Goal: Find specific page/section: Find specific page/section

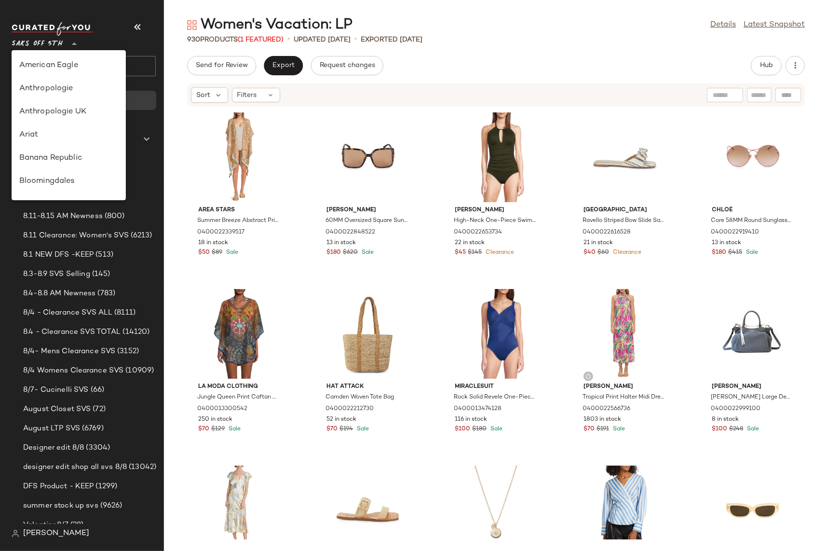
click at [43, 43] on span "Saks OFF 5TH" at bounding box center [37, 41] width 51 height 17
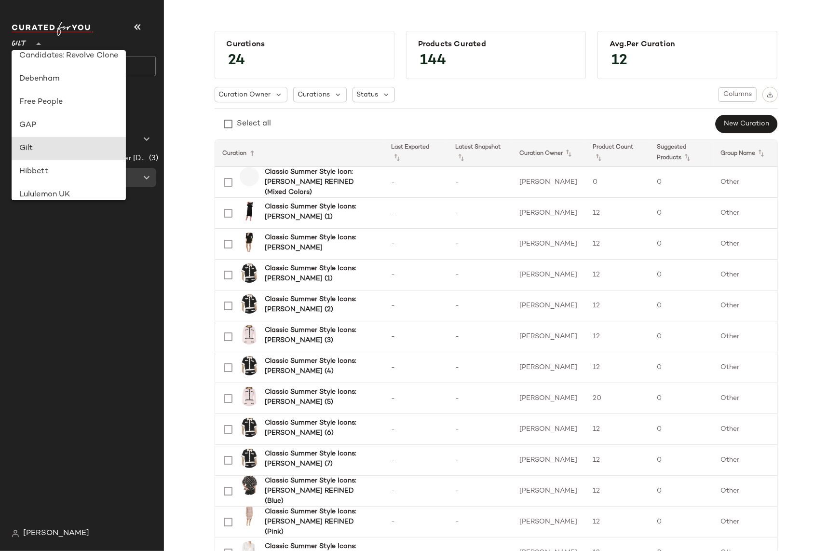
scroll to position [380, 0]
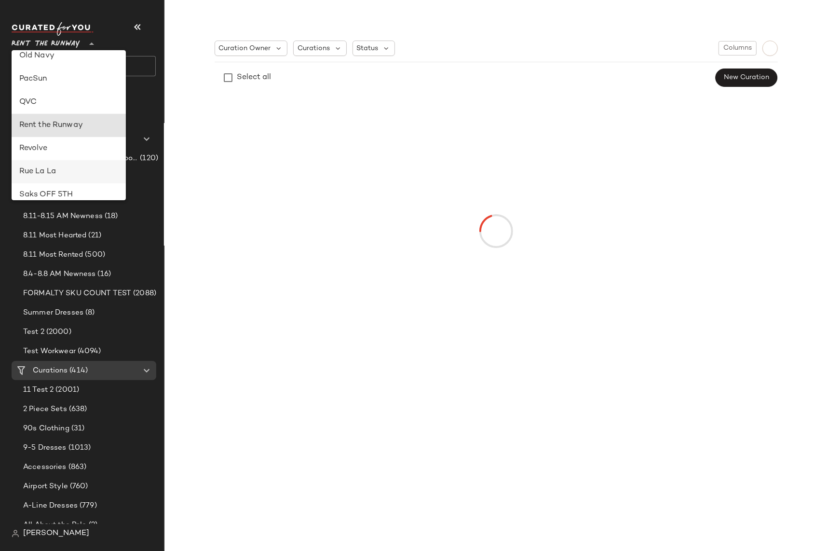
click at [34, 168] on div "Rue La La" at bounding box center [68, 172] width 99 height 12
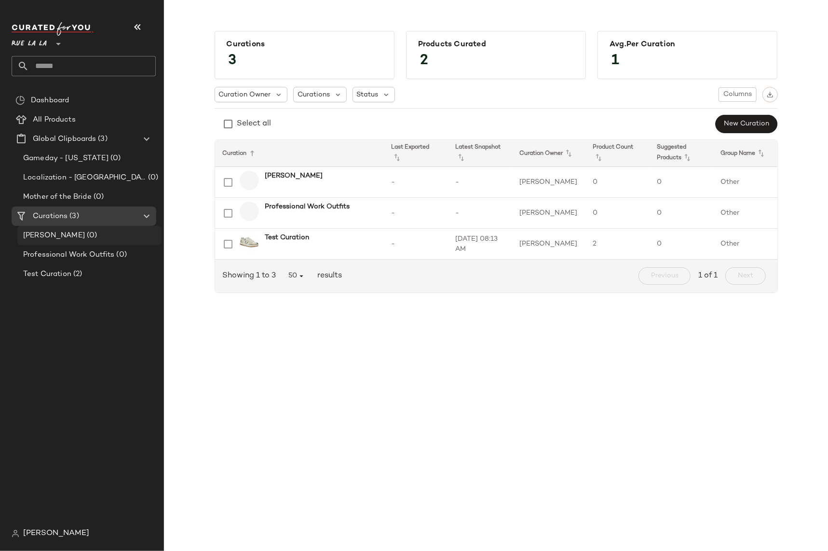
click at [38, 233] on span "[PERSON_NAME]" at bounding box center [54, 235] width 62 height 11
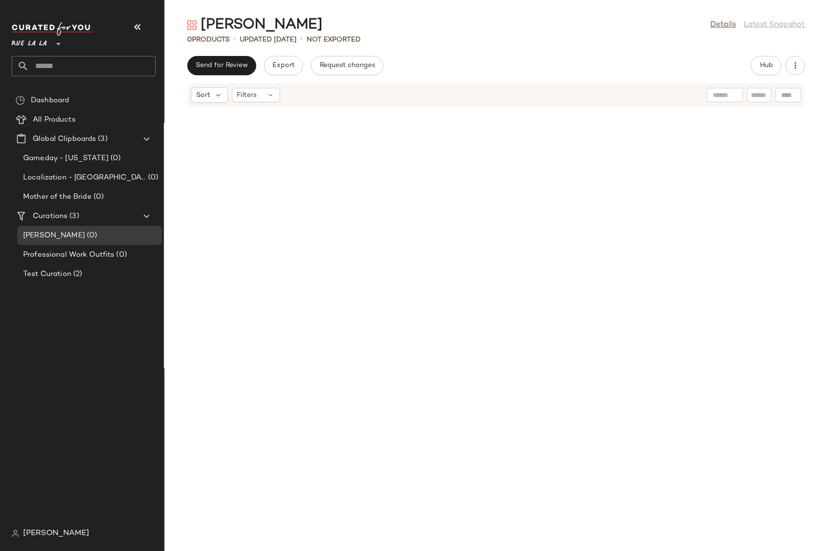
click at [46, 46] on span "Rue La La" at bounding box center [29, 41] width 35 height 17
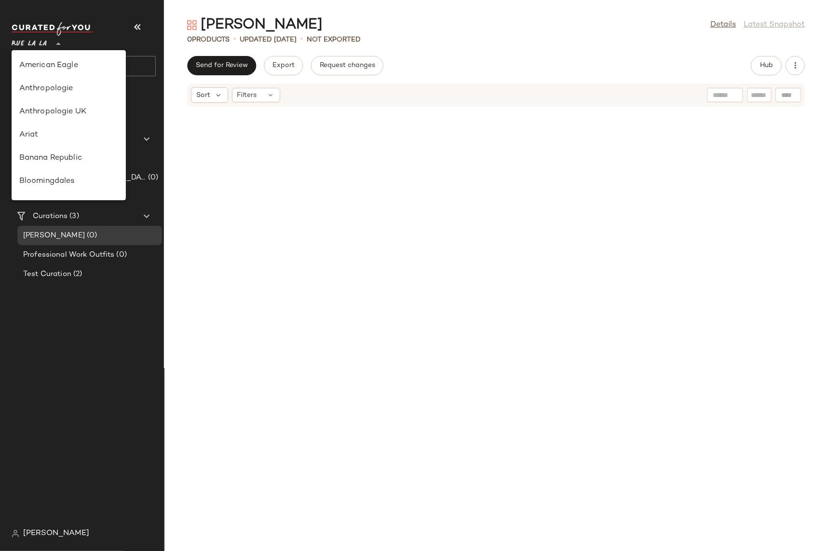
scroll to position [486, 0]
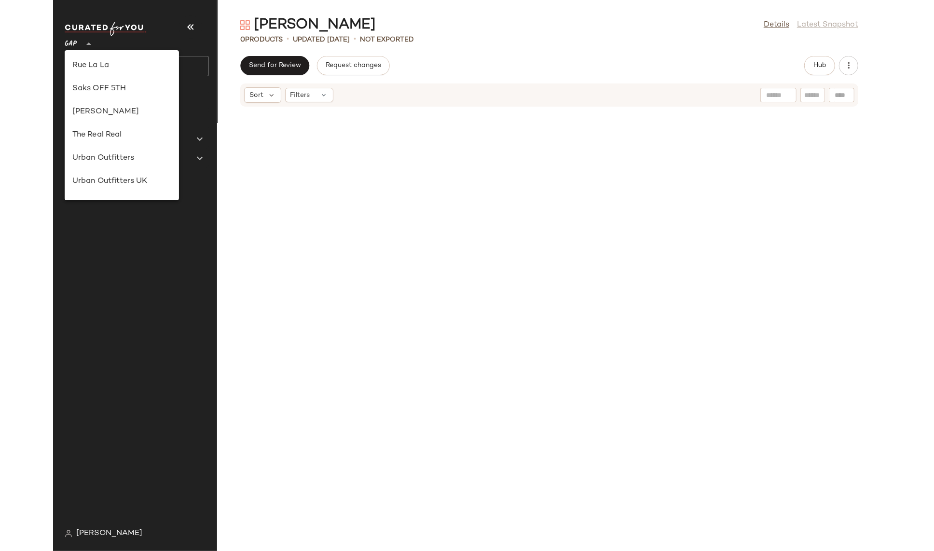
scroll to position [149, 0]
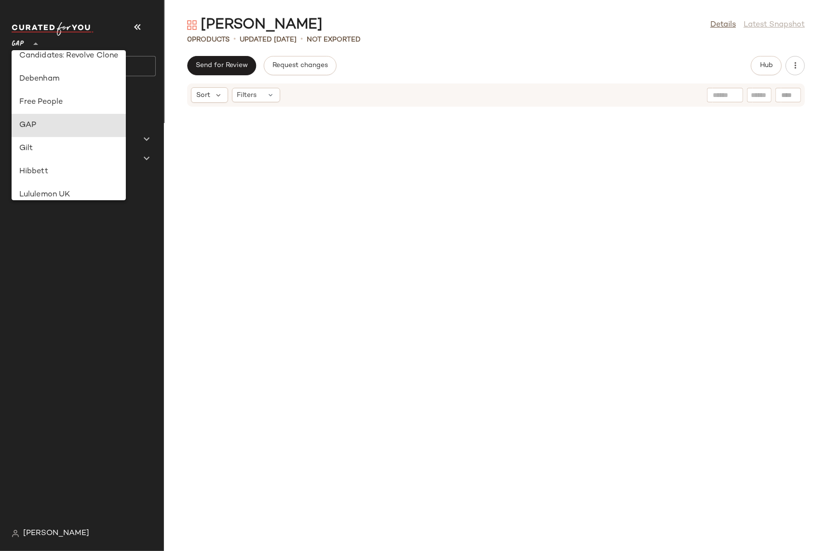
type input "**"
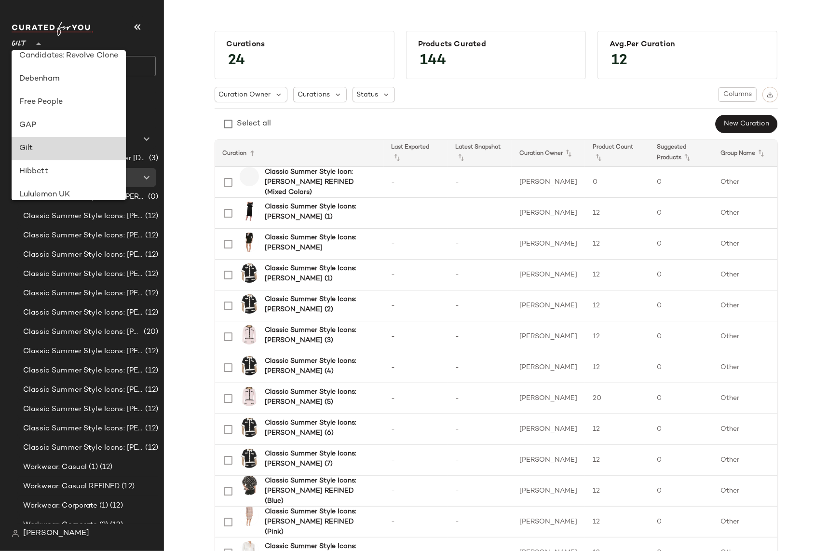
click at [28, 148] on div "Gilt" at bounding box center [68, 149] width 99 height 12
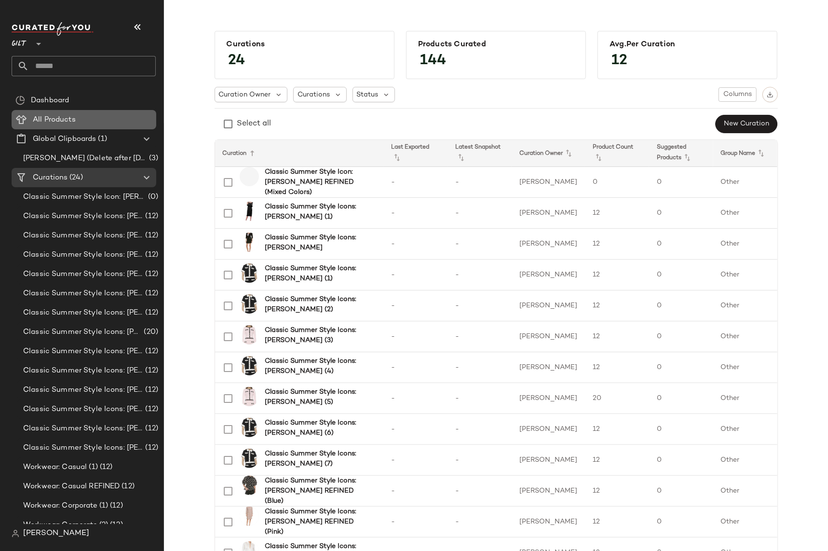
click at [61, 116] on span "All Products" at bounding box center [54, 119] width 43 height 11
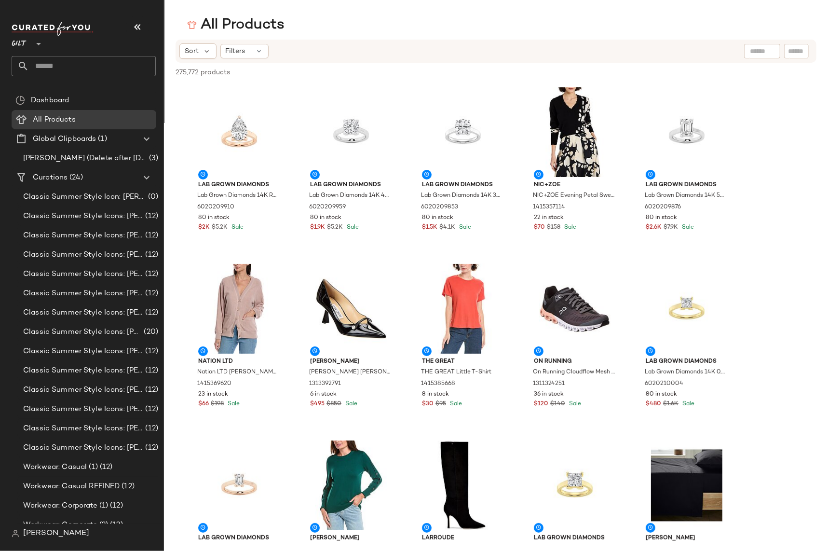
click at [763, 53] on div at bounding box center [762, 51] width 36 height 14
type input "*****"
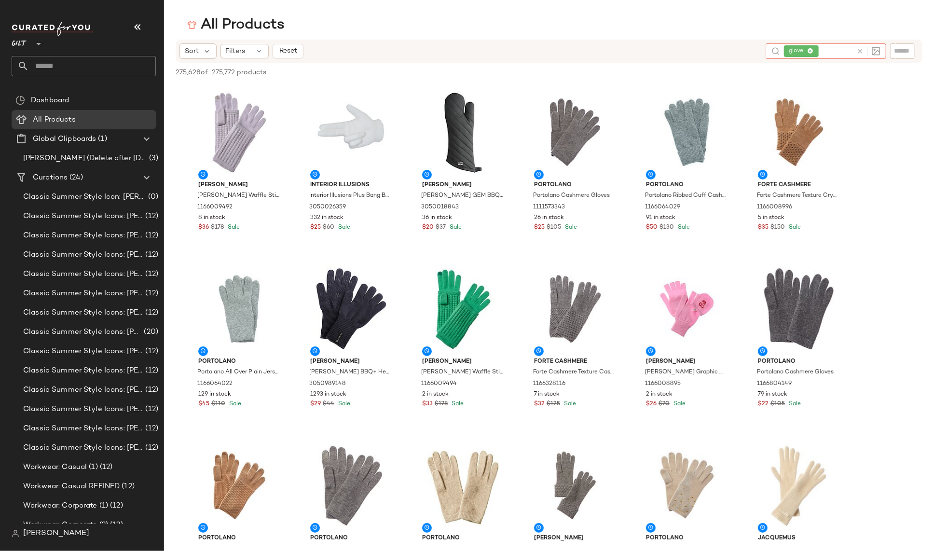
click at [810, 52] on icon at bounding box center [810, 51] width 6 height 6
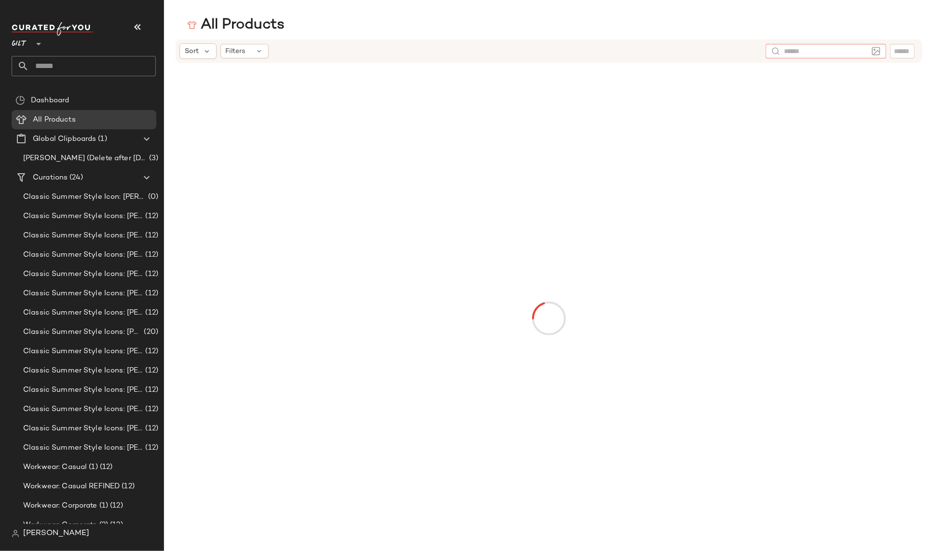
click at [810, 52] on input "text" at bounding box center [826, 51] width 84 height 10
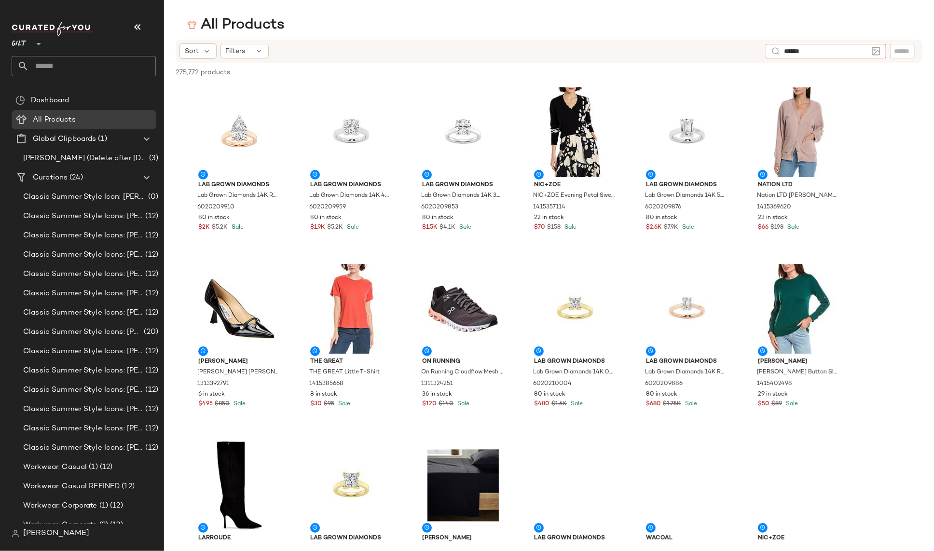
type input "*******"
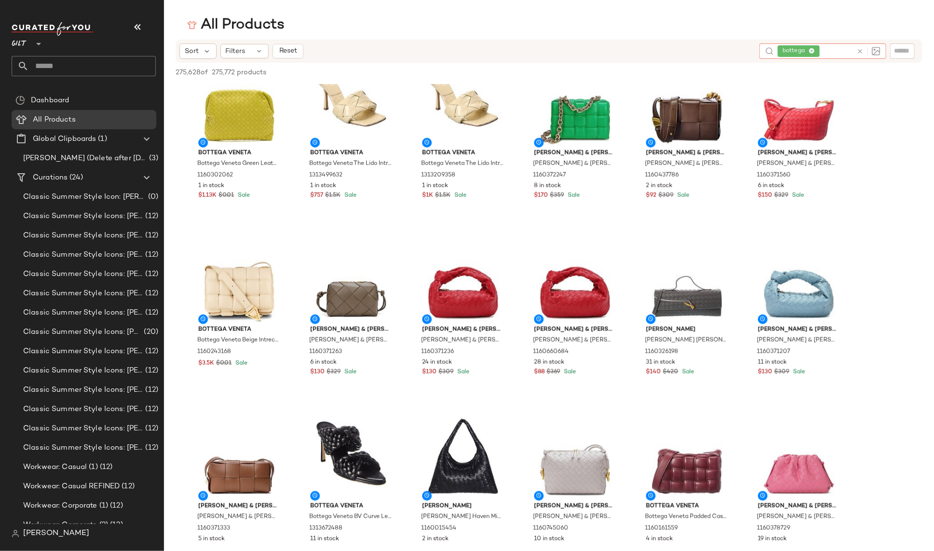
scroll to position [3385, 0]
click at [244, 155] on span "Bottega Veneta" at bounding box center [239, 153] width 82 height 9
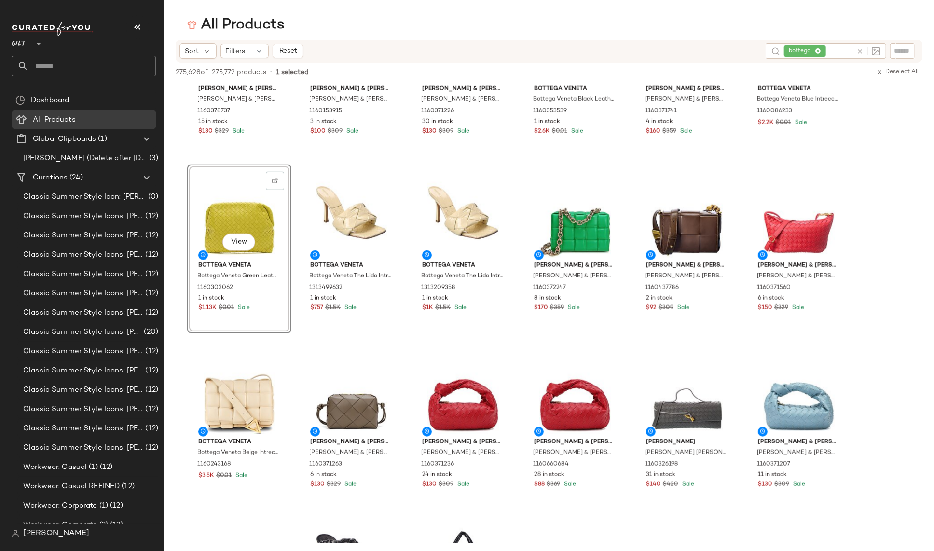
scroll to position [3241, 0]
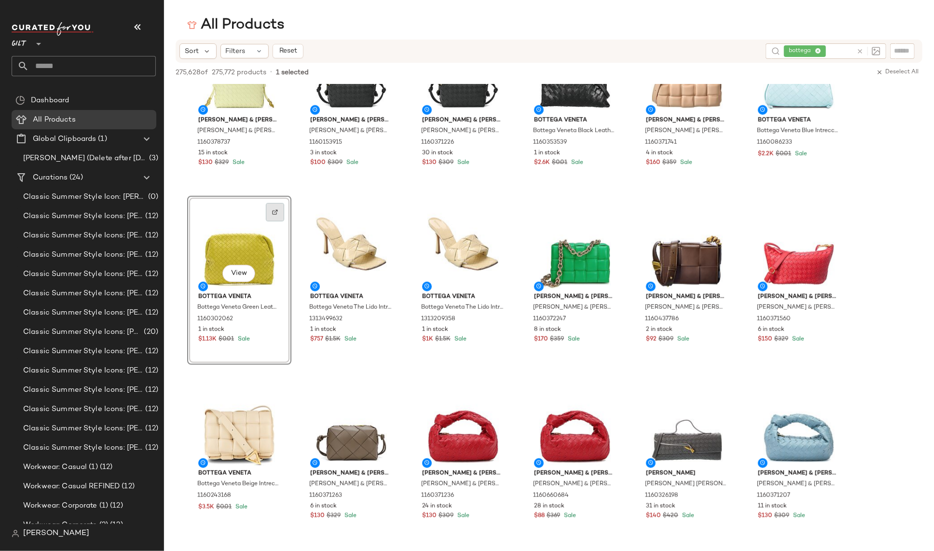
click at [274, 209] on img at bounding box center [275, 212] width 6 height 6
click at [56, 121] on span "All Products" at bounding box center [54, 119] width 43 height 11
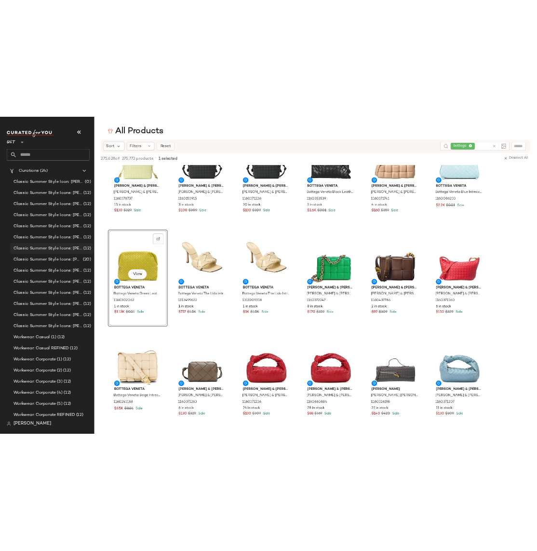
scroll to position [126, 0]
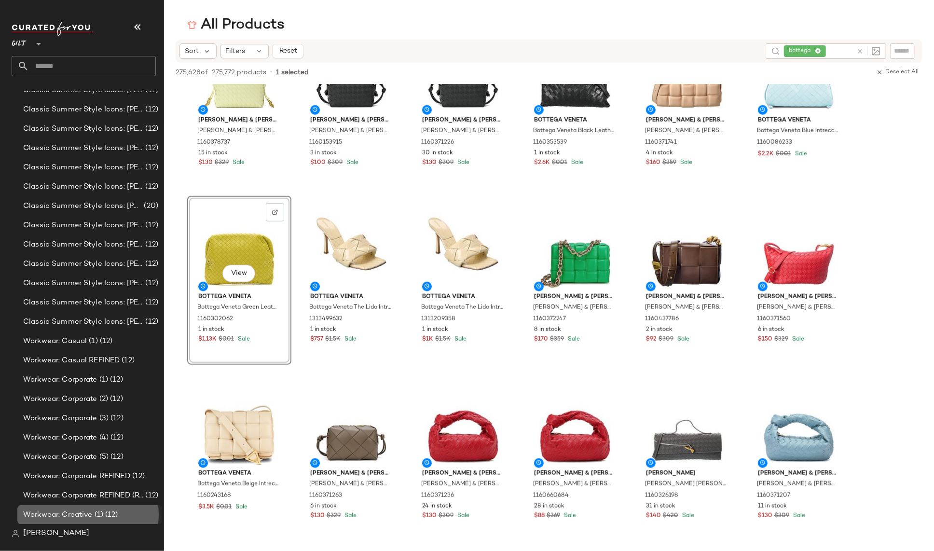
click at [76, 515] on span "Workwear: Creative (1)" at bounding box center [63, 514] width 80 height 11
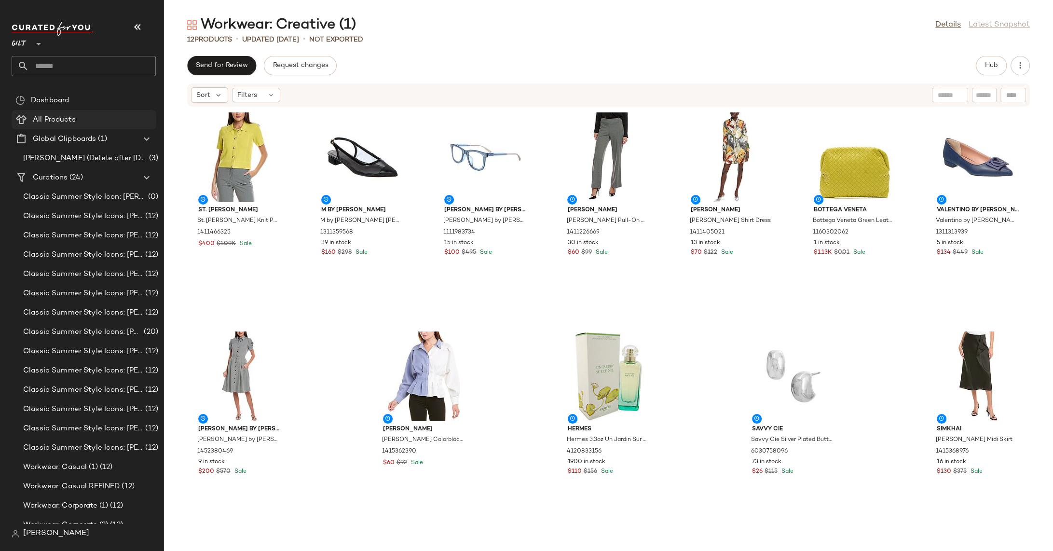
click at [62, 117] on span "All Products" at bounding box center [54, 119] width 43 height 11
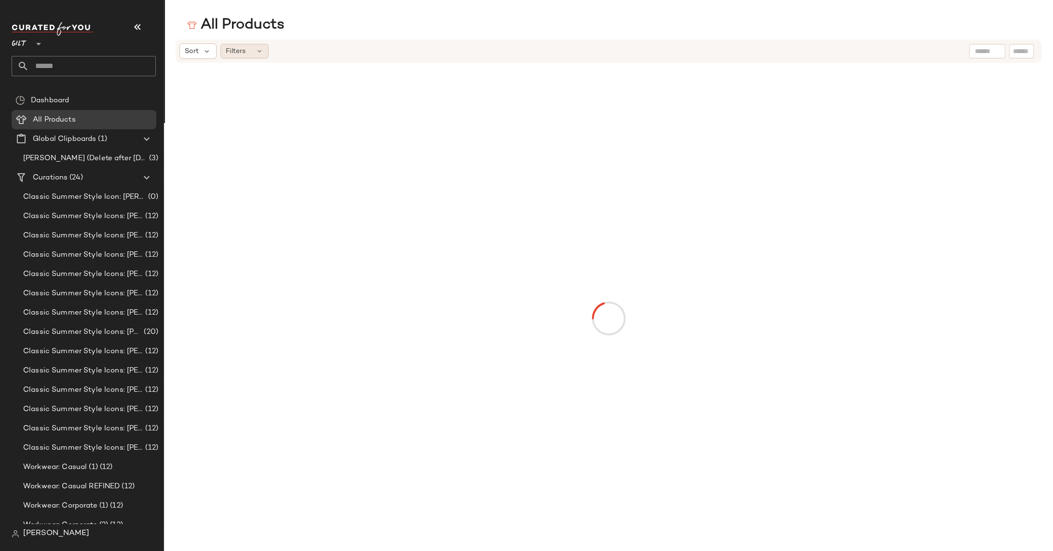
click at [248, 50] on div "Filters" at bounding box center [244, 51] width 48 height 14
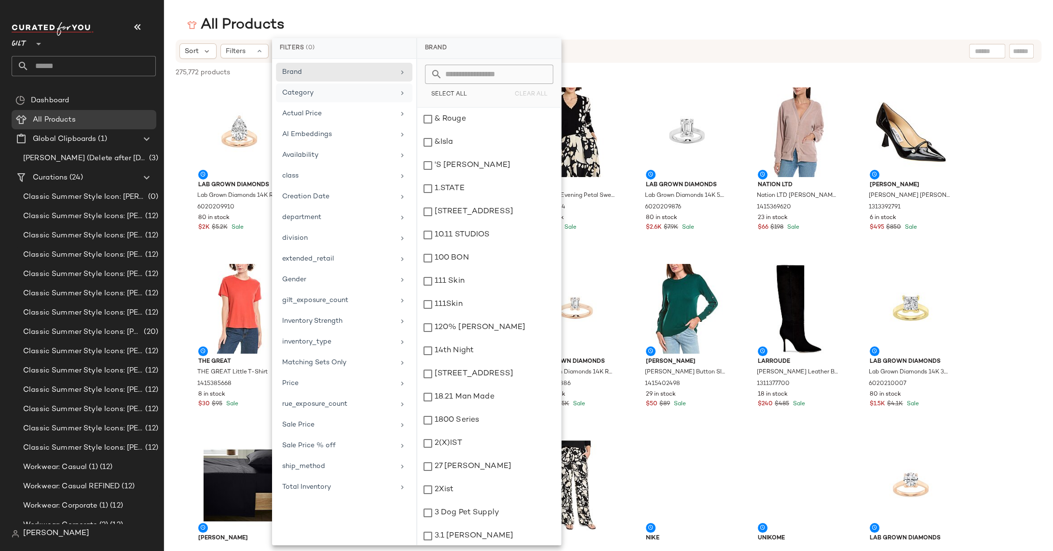
click at [321, 95] on div "Category" at bounding box center [338, 93] width 112 height 10
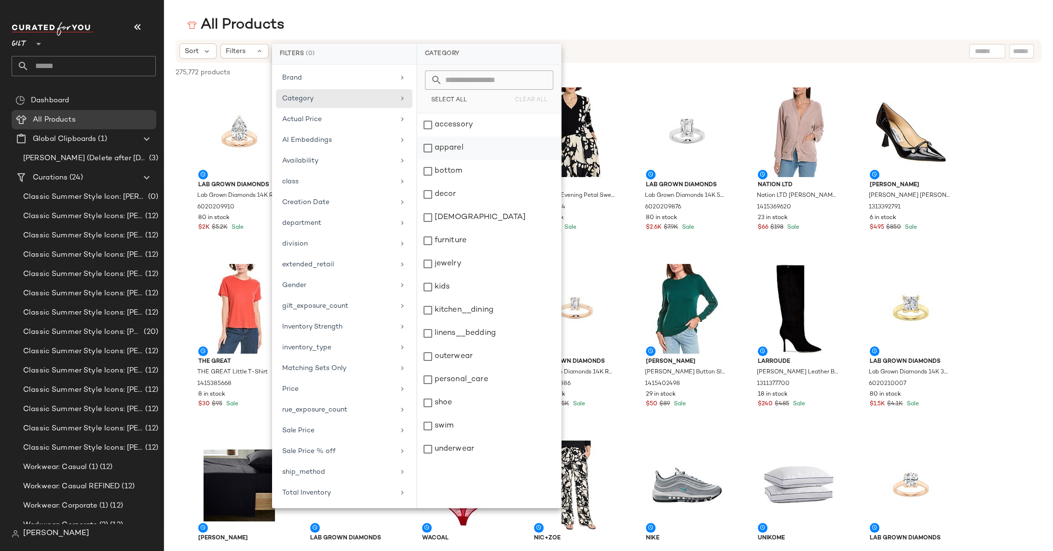
click at [454, 160] on div "apparel" at bounding box center [489, 171] width 144 height 23
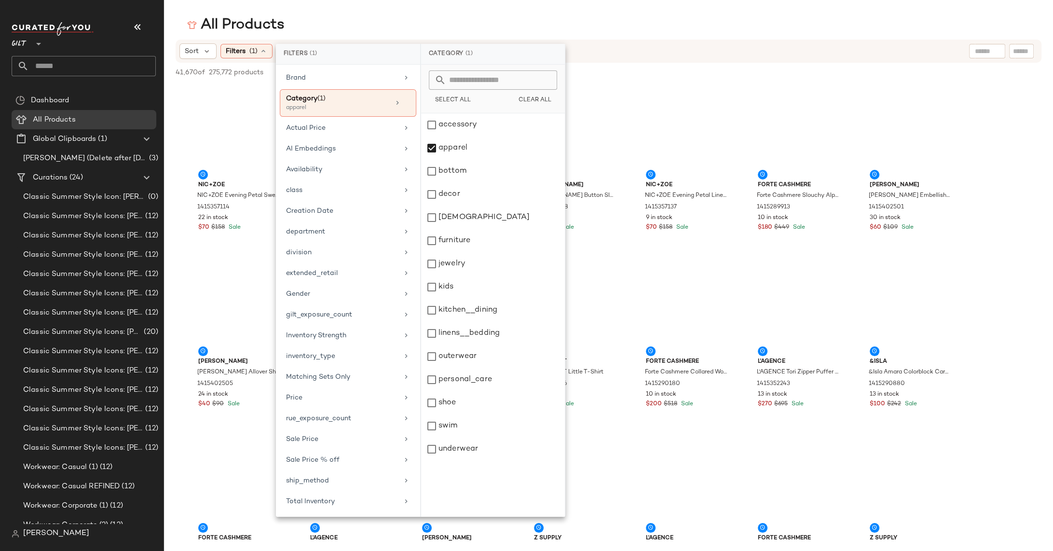
click at [639, 69] on div "41,670 of 275,772 products • 0 selected Deselect All" at bounding box center [608, 73] width 889 height 21
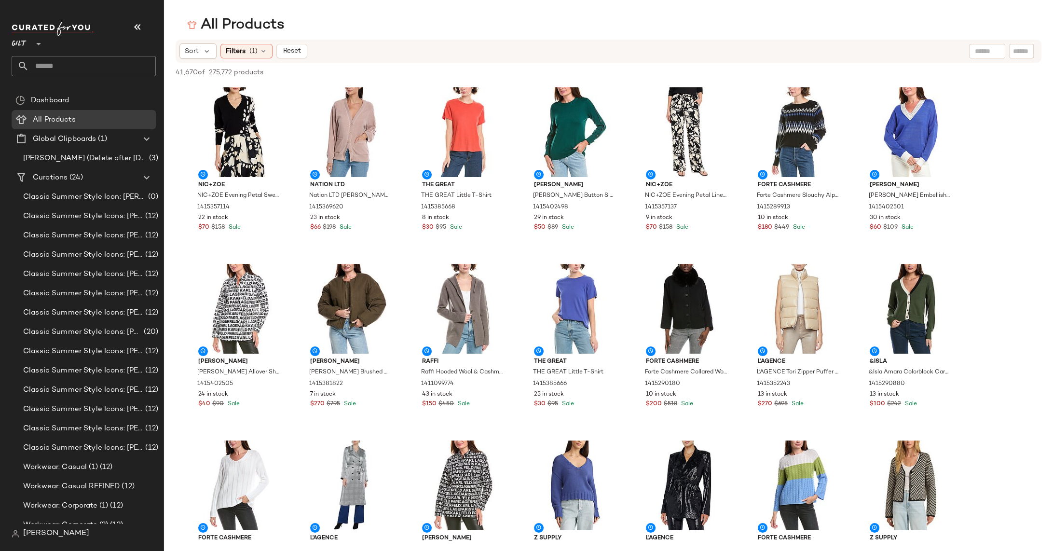
click at [827, 53] on div at bounding box center [987, 51] width 36 height 14
type input "*****"
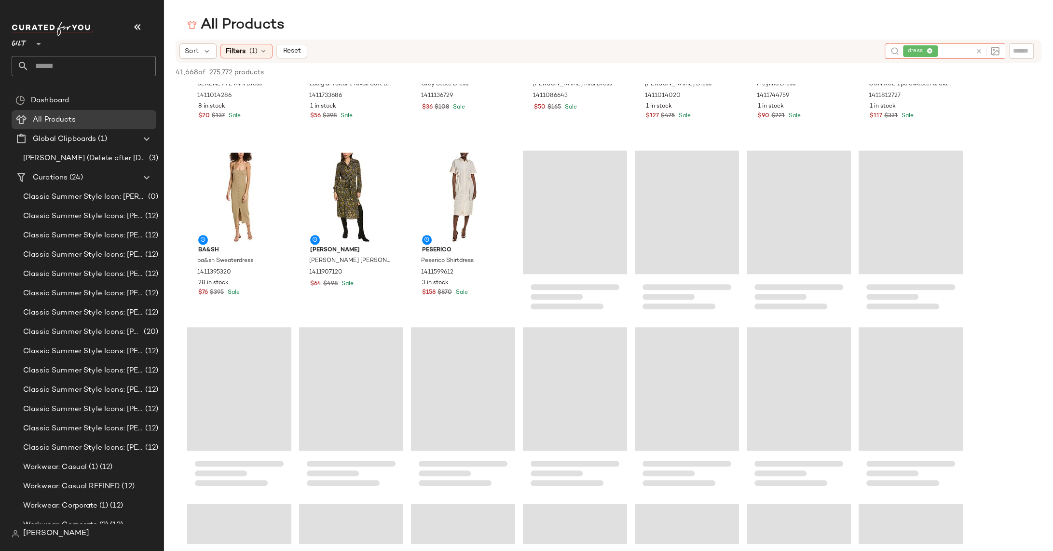
scroll to position [12617, 0]
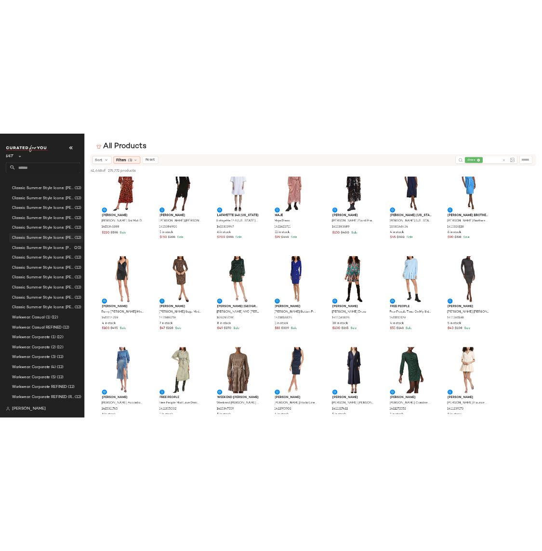
scroll to position [126, 0]
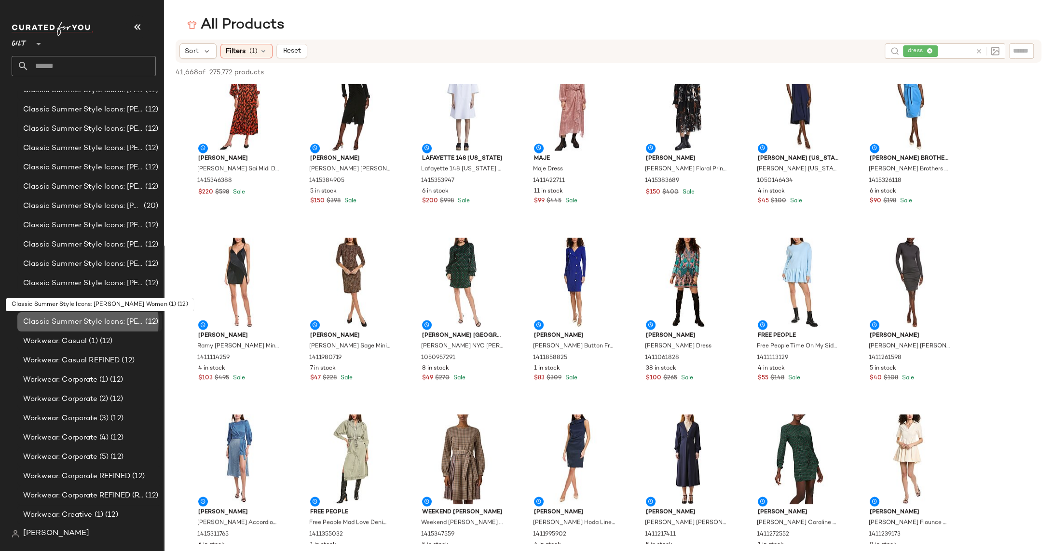
click at [103, 322] on span "Classic Summer Style Icons: [PERSON_NAME] Women (1)" at bounding box center [83, 321] width 120 height 11
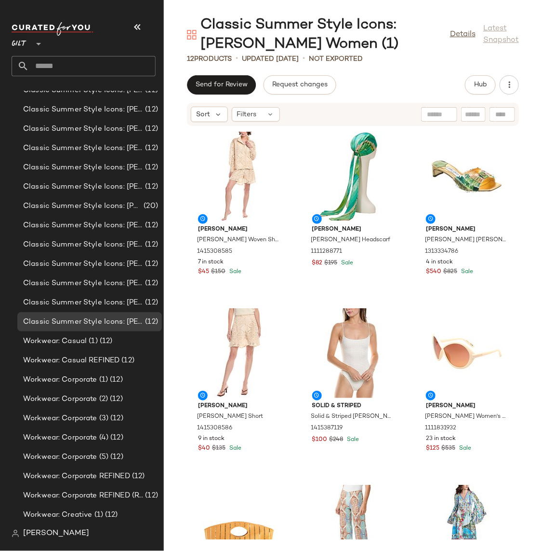
click at [345, 208] on div "[PERSON_NAME] [PERSON_NAME] Woven Shirt 1415308585 7 in stock $45 $150 Sale [PE…" at bounding box center [353, 332] width 379 height 413
click at [340, 226] on div "[PERSON_NAME] [PERSON_NAME] Woven Shirt 1415308585 7 in stock $45 $150 Sale [PE…" at bounding box center [353, 332] width 379 height 413
click at [120, 106] on span "Classic Summer Style Icons: [PERSON_NAME]" at bounding box center [83, 109] width 120 height 11
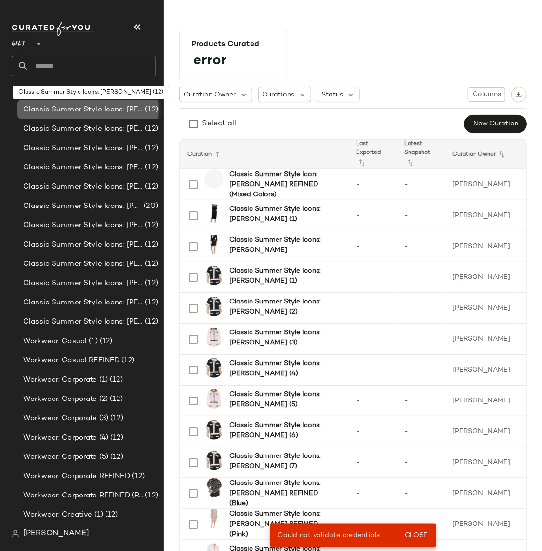
click at [94, 115] on div "Classic Summer Style Icons: [PERSON_NAME] (12)" at bounding box center [89, 109] width 145 height 19
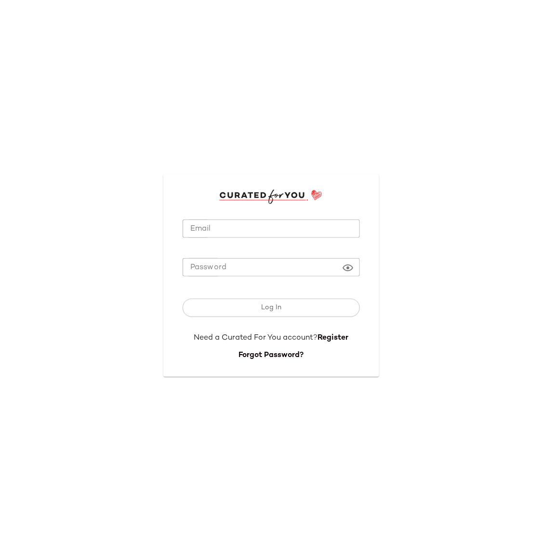
type input "**********"
click at [274, 220] on input "**********" at bounding box center [271, 228] width 177 height 19
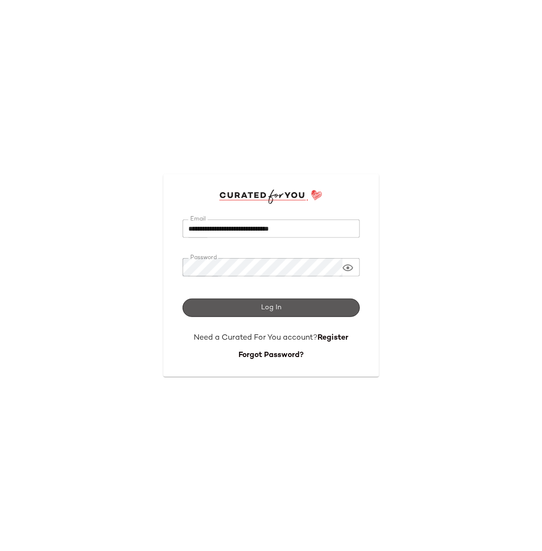
click at [272, 310] on span "Log In" at bounding box center [271, 308] width 21 height 8
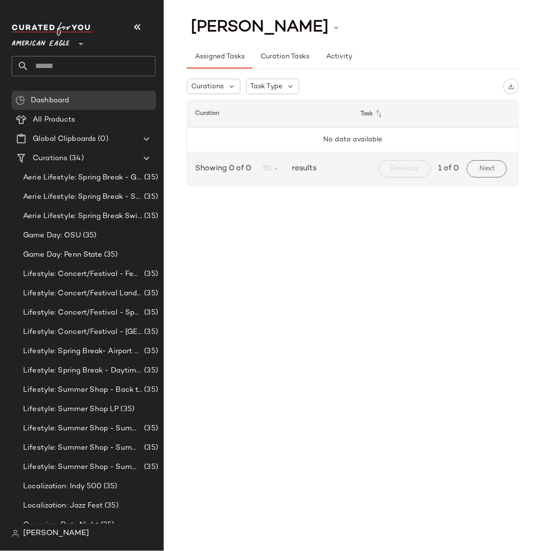
click at [48, 38] on span "American Eagle" at bounding box center [41, 41] width 58 height 17
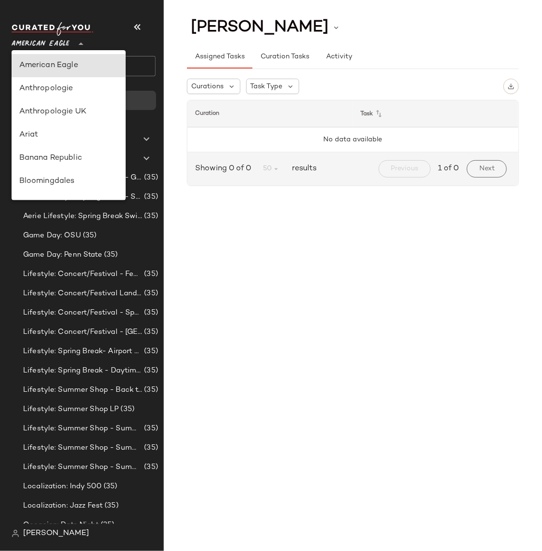
scroll to position [149, 0]
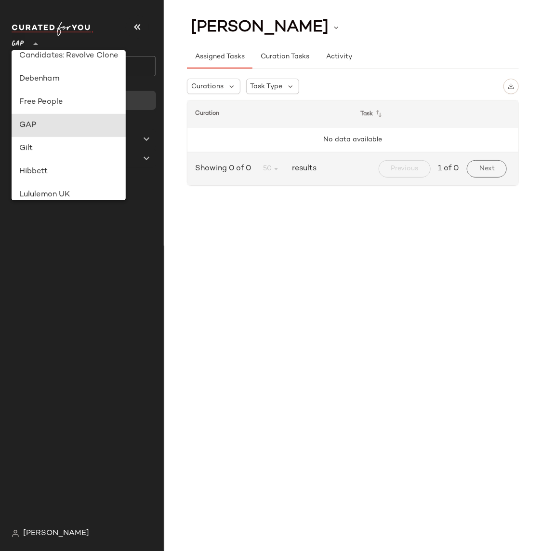
type input "**"
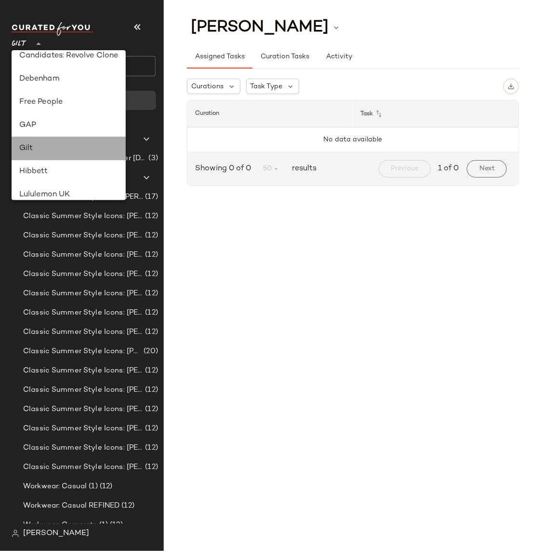
click at [60, 145] on div "Gilt" at bounding box center [68, 149] width 99 height 12
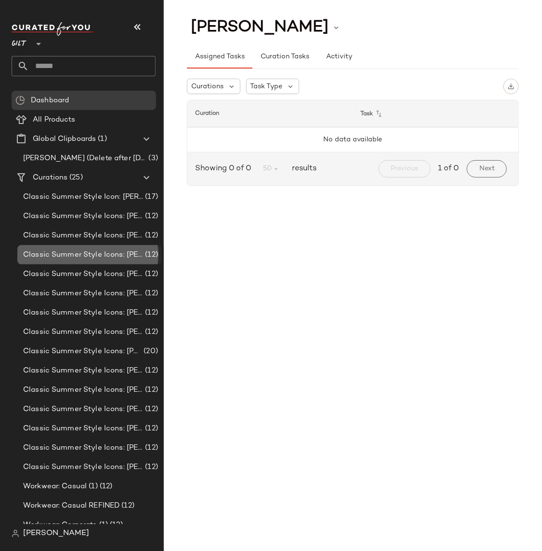
click at [99, 250] on span "Classic Summer Style Icons: Brigitte Bardot REFINED" at bounding box center [83, 254] width 120 height 11
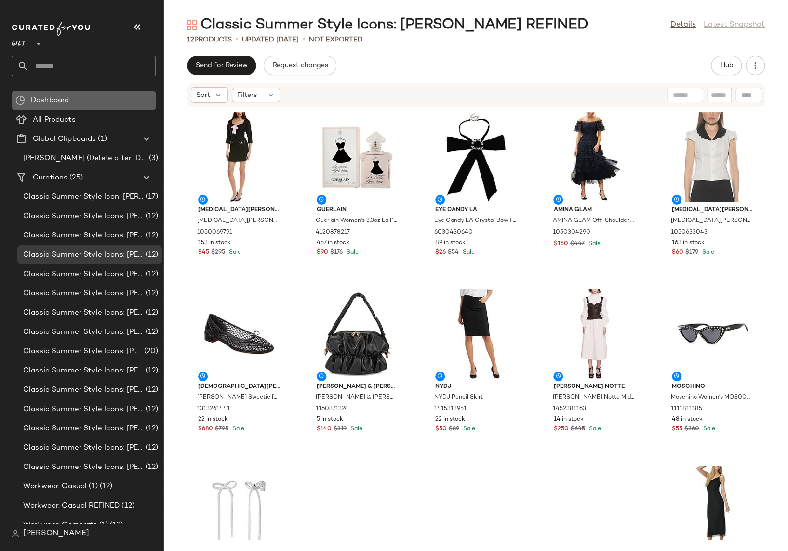
click at [41, 100] on span "Dashboard" at bounding box center [50, 100] width 38 height 11
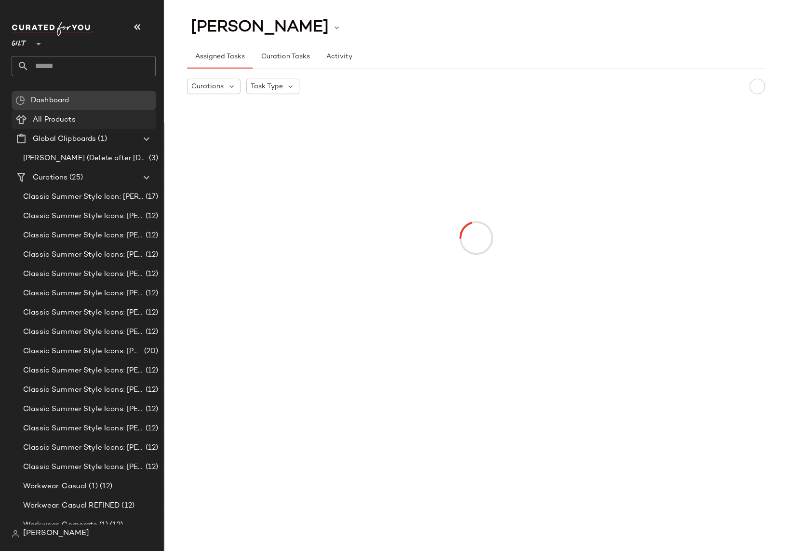
click at [47, 115] on span "All Products" at bounding box center [54, 119] width 43 height 11
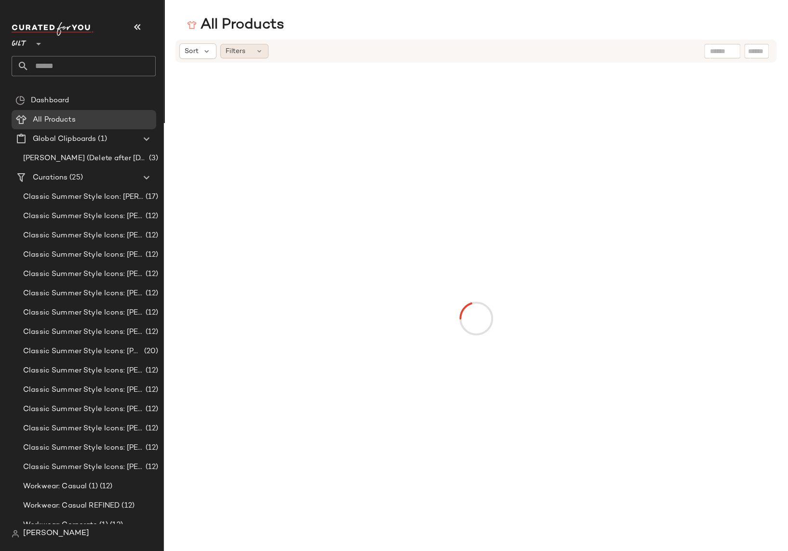
click at [231, 50] on span "Filters" at bounding box center [236, 51] width 20 height 10
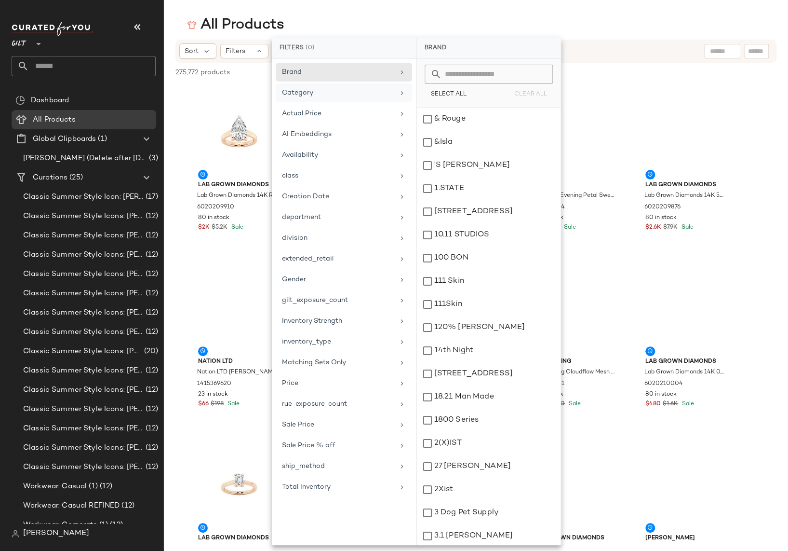
click at [315, 91] on div "Category" at bounding box center [338, 93] width 112 height 10
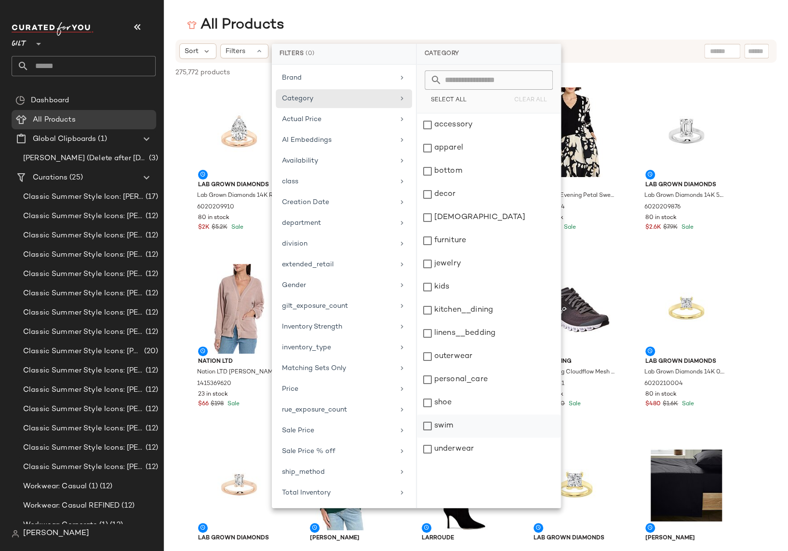
click at [461, 437] on div "swim" at bounding box center [489, 448] width 144 height 23
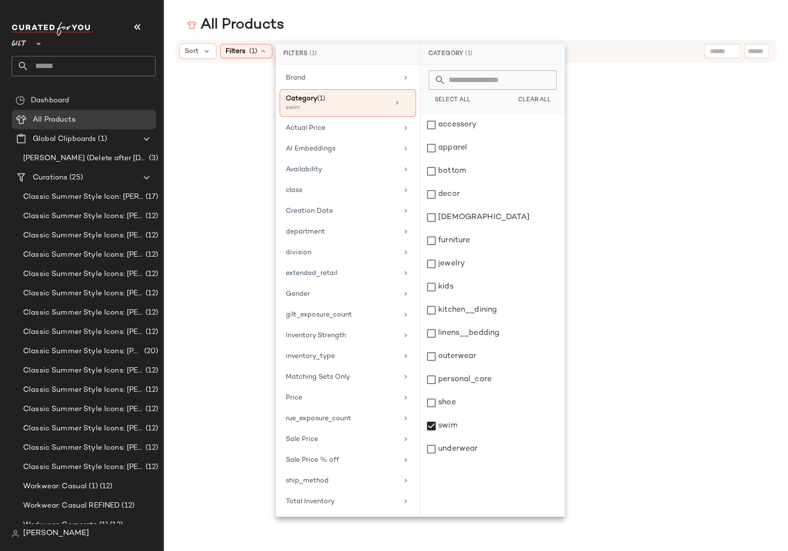
click at [542, 98] on div at bounding box center [476, 318] width 579 height 511
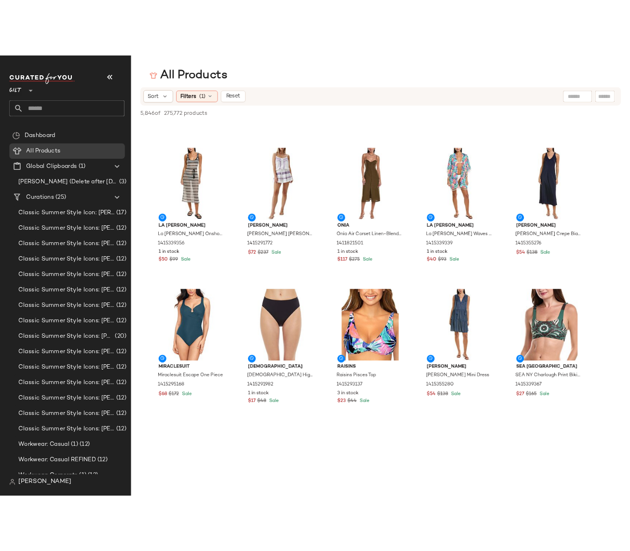
scroll to position [2368, 0]
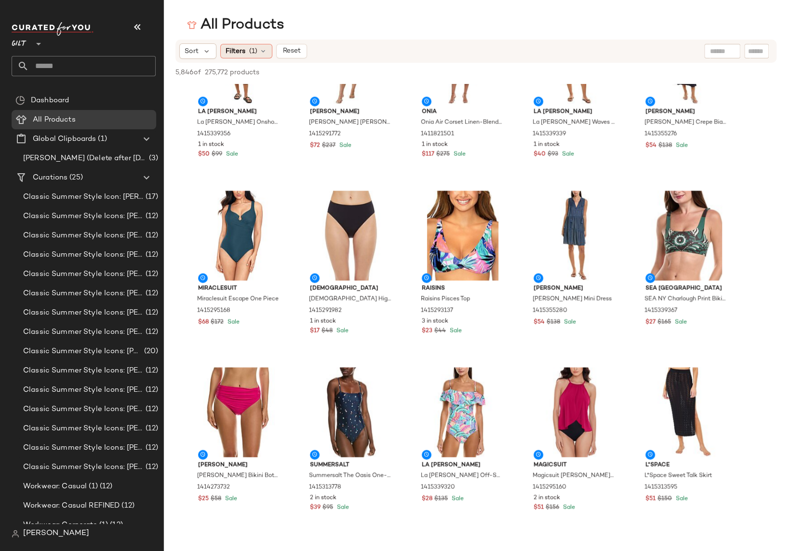
click at [258, 44] on div "Filters (1)" at bounding box center [246, 51] width 52 height 14
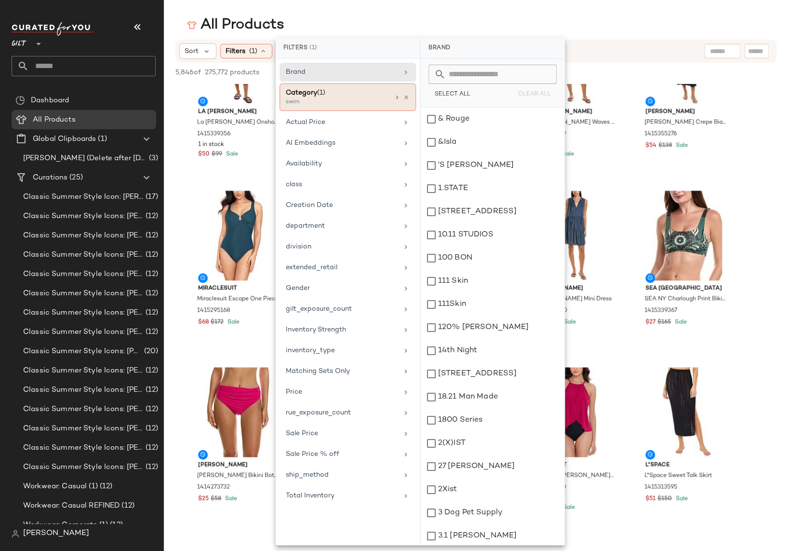
click at [410, 96] on div "Category (1) swim" at bounding box center [348, 96] width 136 height 27
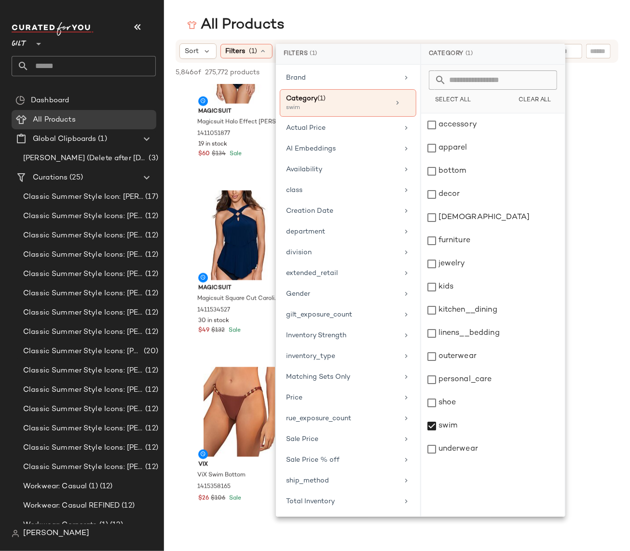
scroll to position [3780, 0]
